Goal: Task Accomplishment & Management: Manage account settings

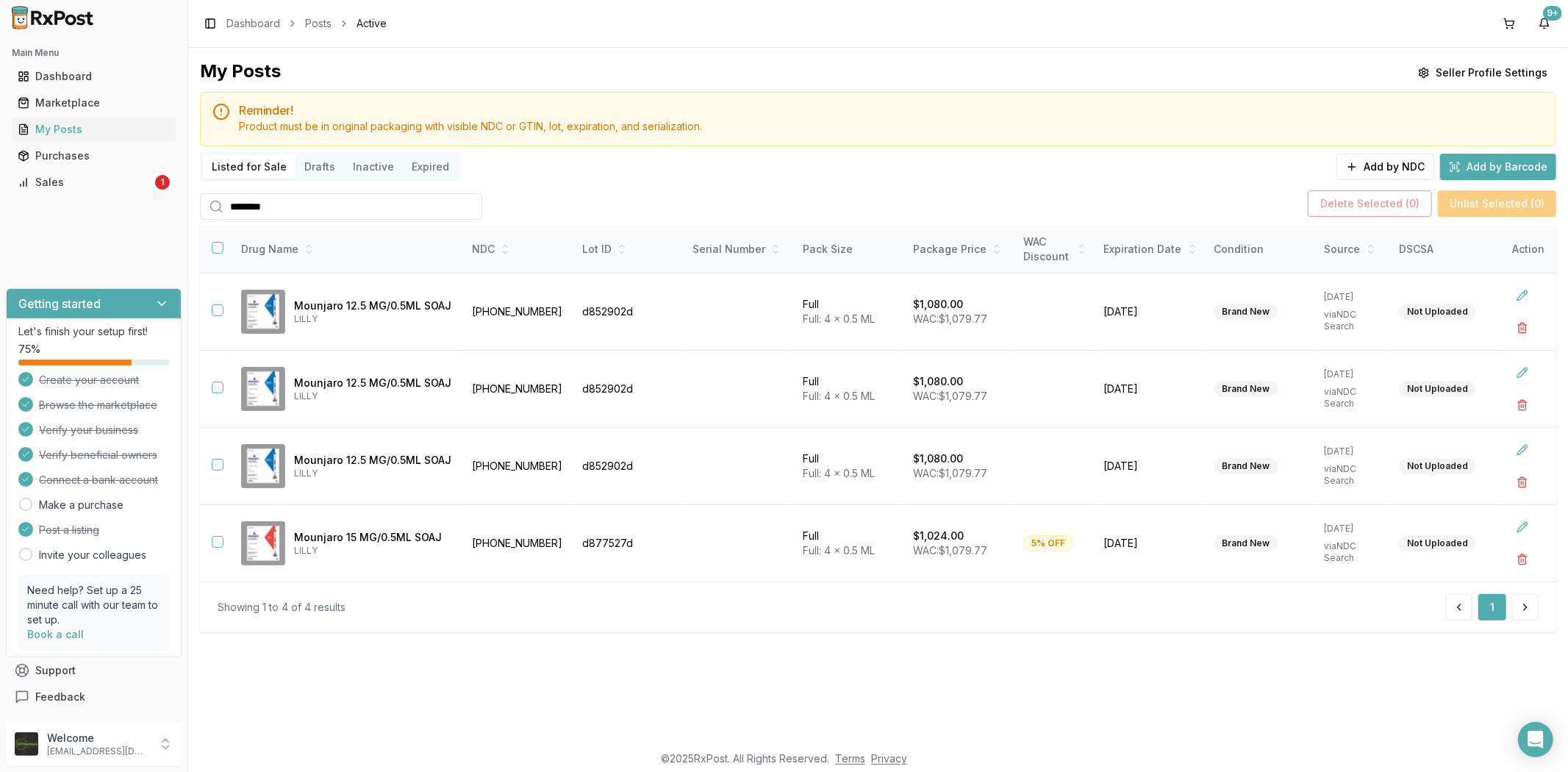
click at [64, 194] on div "Main Menu Dashboard Marketplace My Posts Purchases Sales 1" at bounding box center [94, 118] width 188 height 165
click at [55, 182] on div "Sales" at bounding box center [85, 183] width 135 height 15
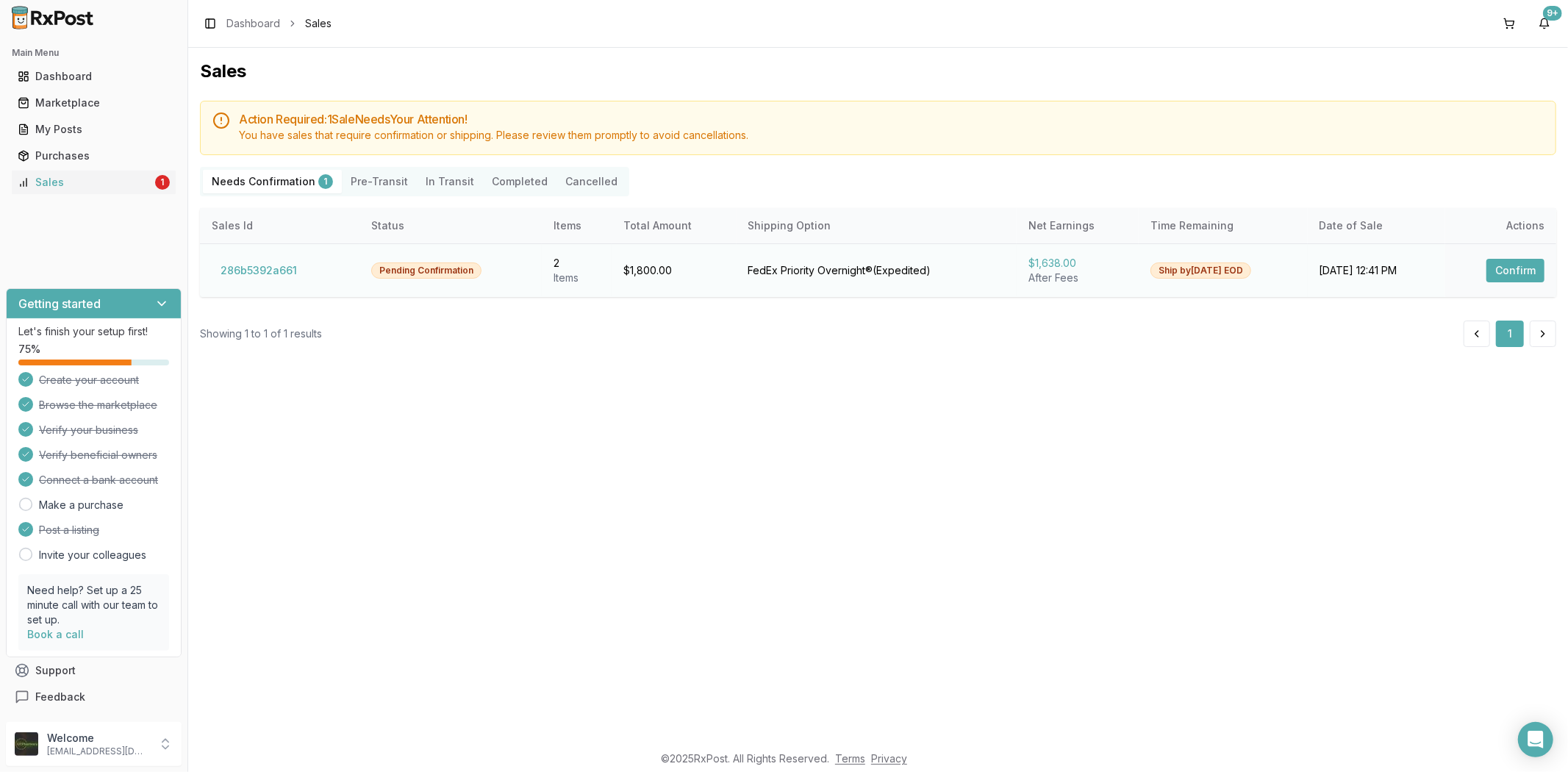
click at [1504, 259] on button "Confirm" at bounding box center [1515, 270] width 58 height 24
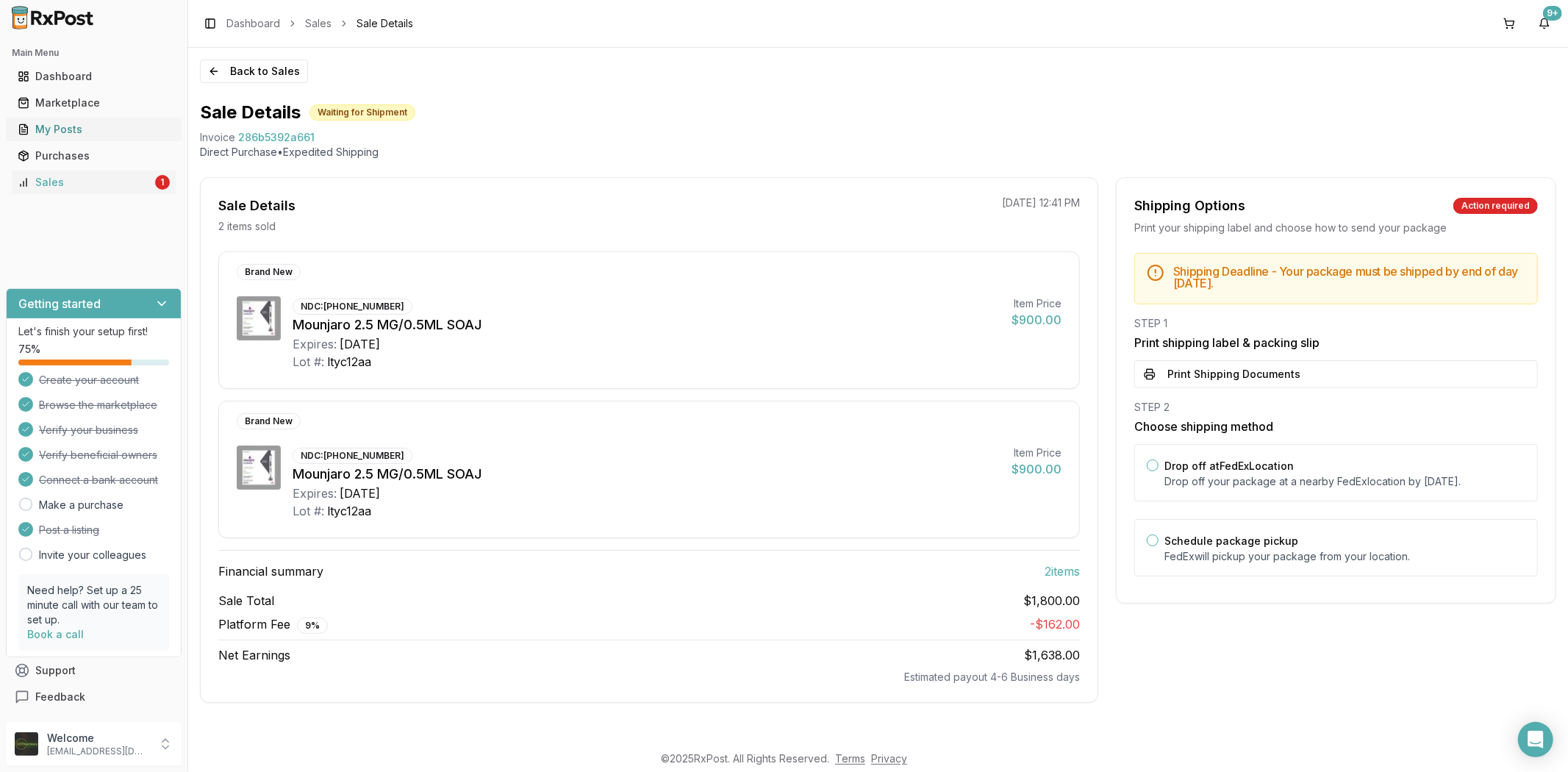
click at [116, 139] on link "My Posts" at bounding box center [93, 130] width 164 height 27
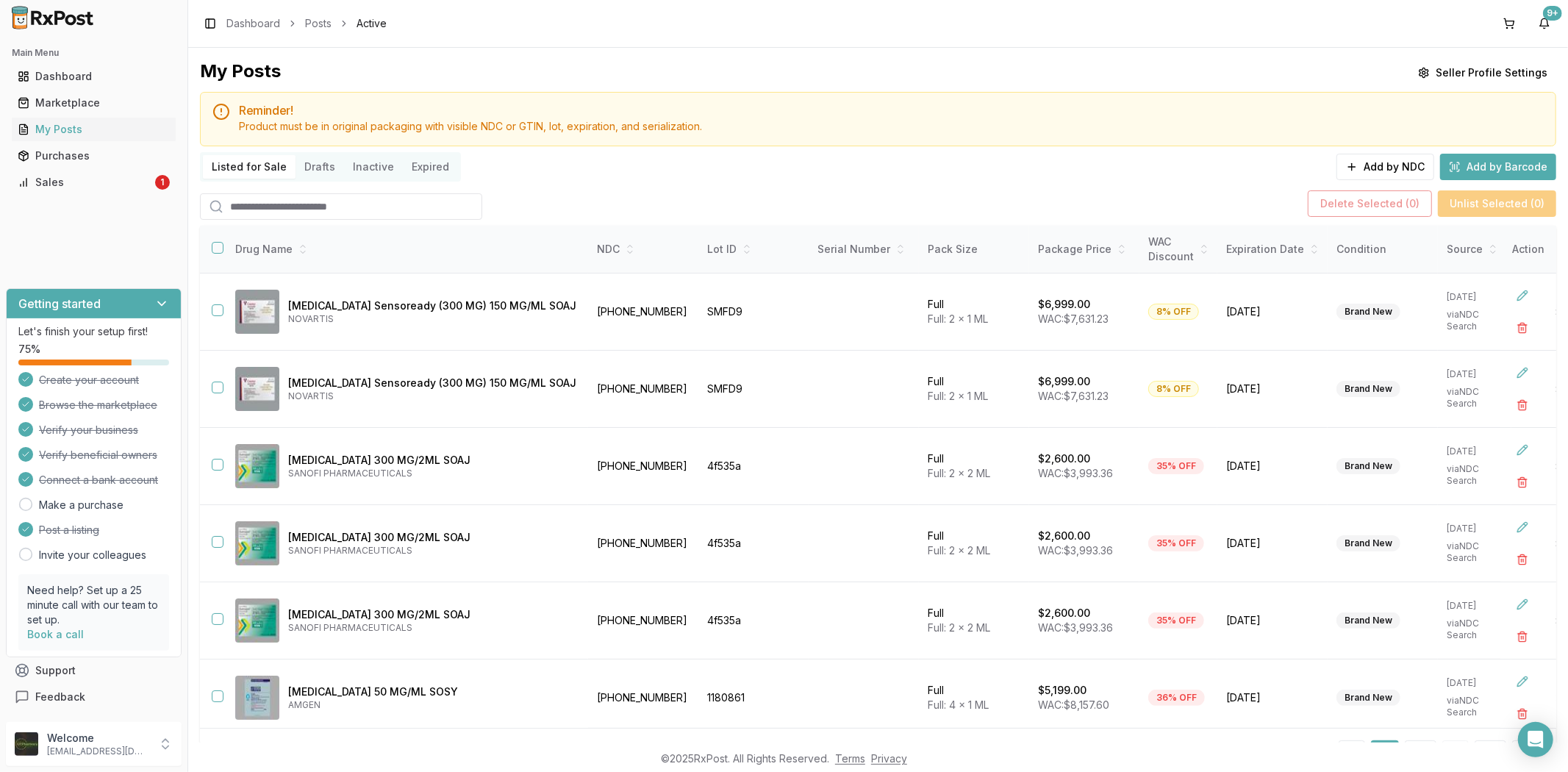
click at [291, 211] on input "search" at bounding box center [341, 207] width 283 height 27
type input "********"
